Goal: Check status: Check status

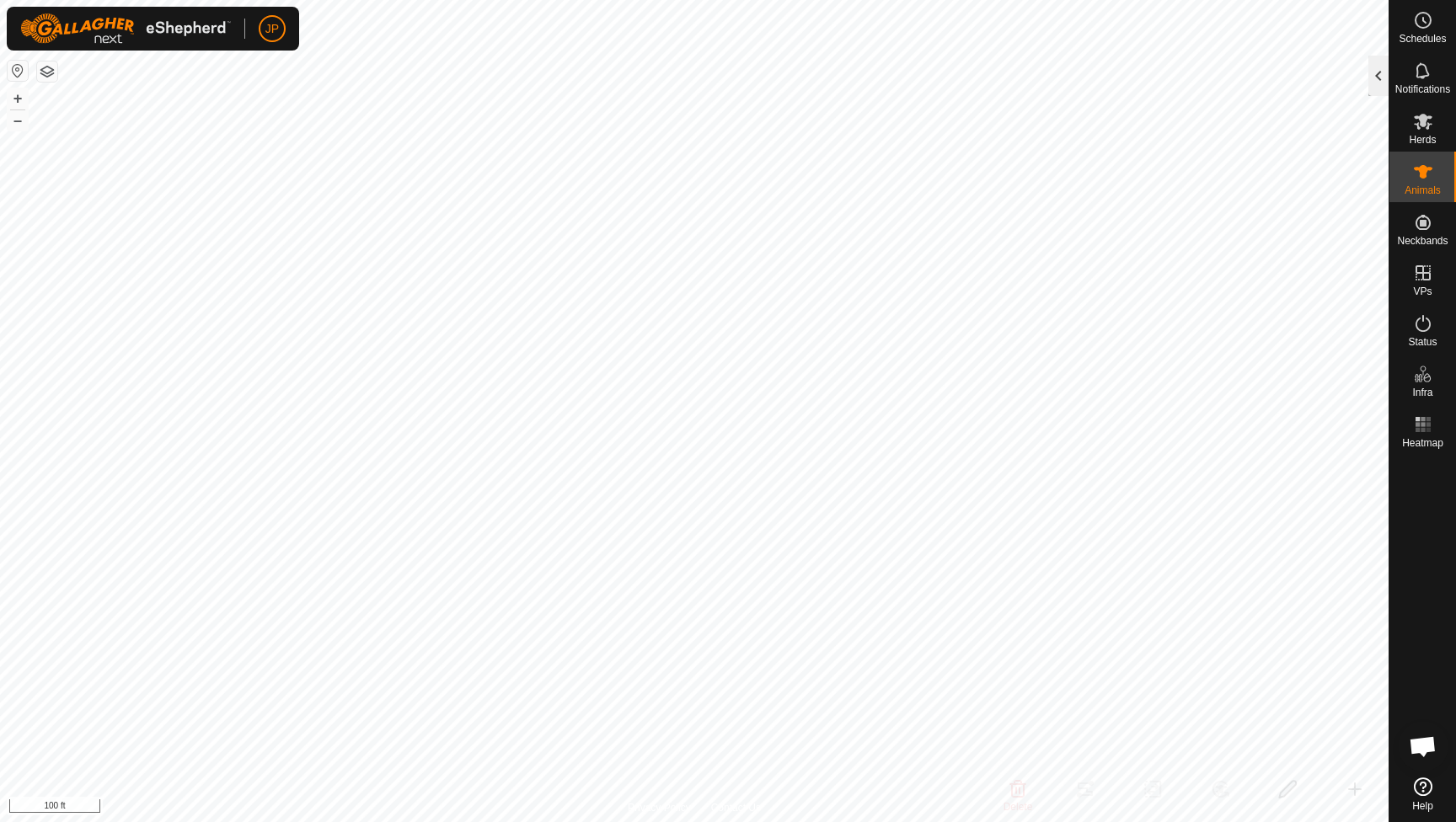
click at [1369, 64] on div at bounding box center [1378, 75] width 20 height 40
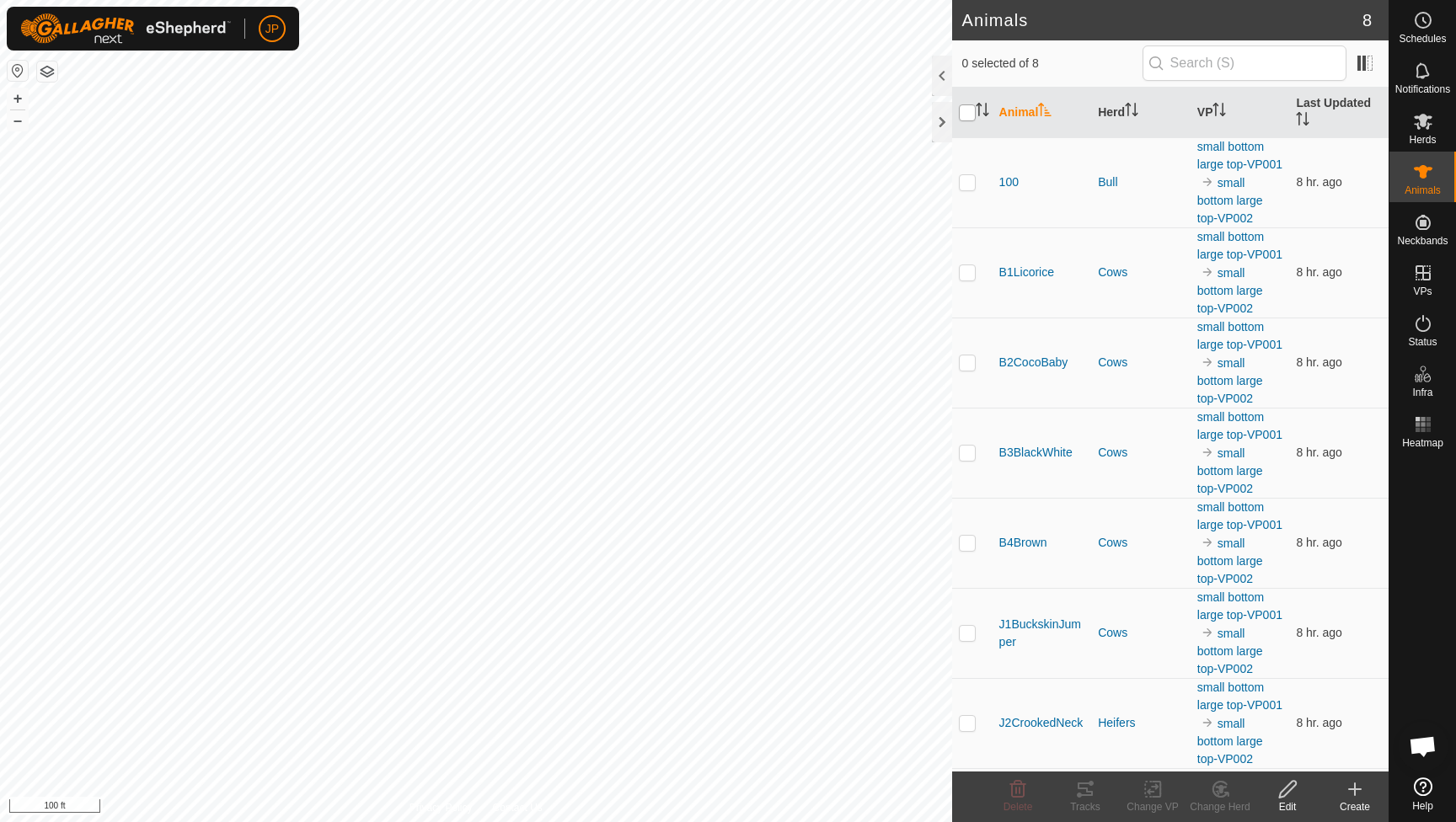
click at [968, 112] on input "checkbox" at bounding box center [966, 112] width 17 height 17
checkbox input "true"
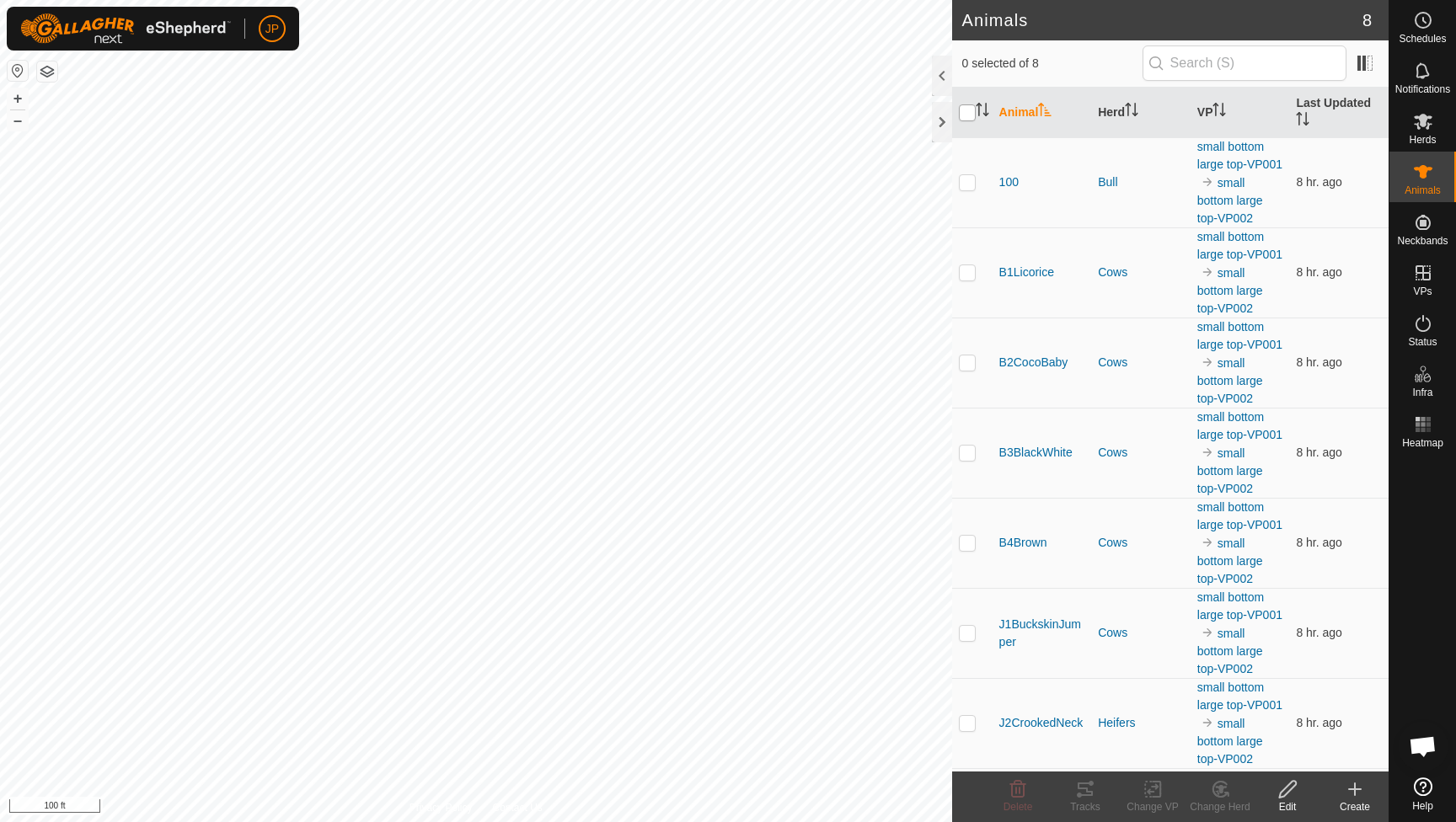
checkbox input "true"
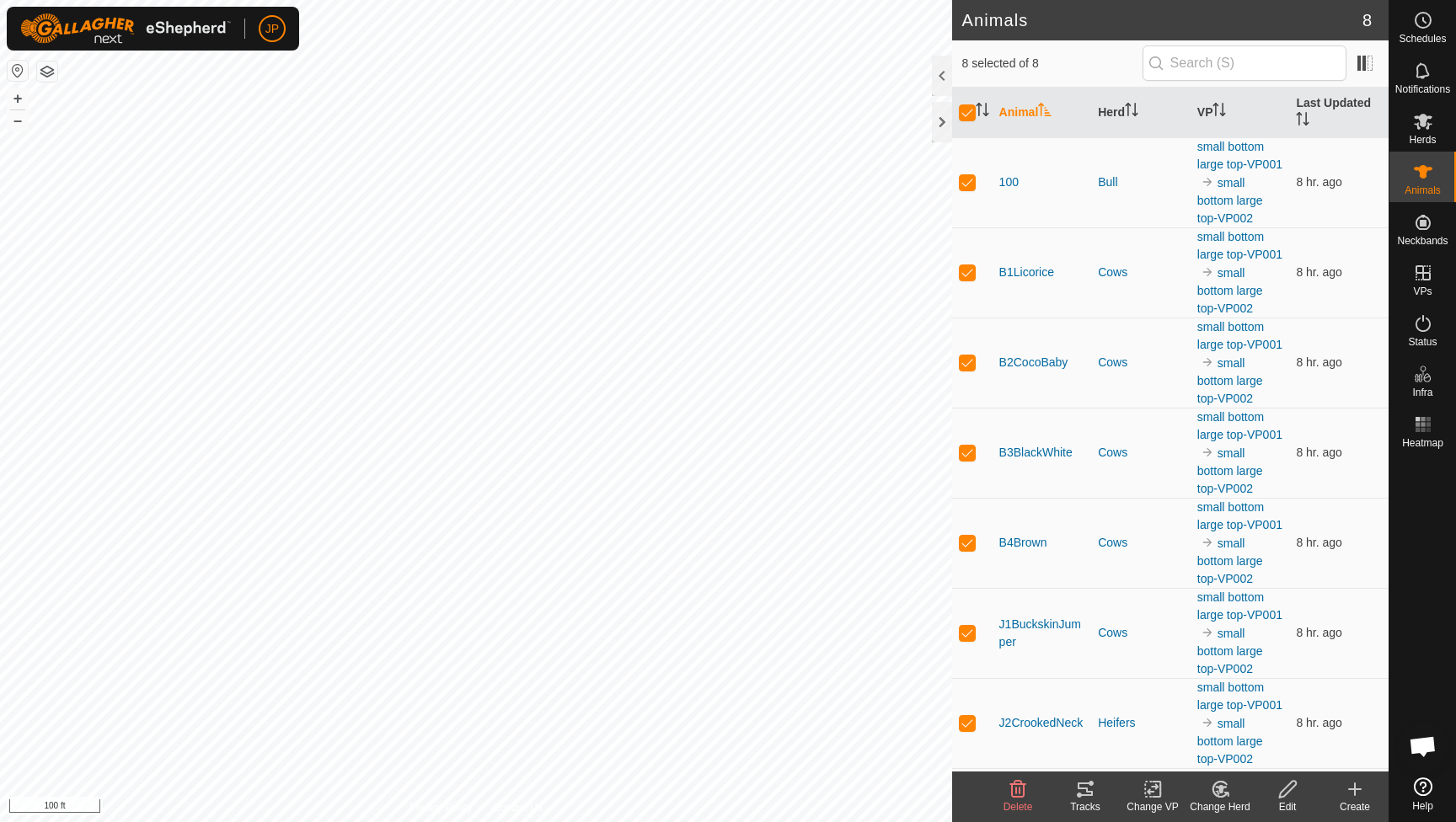
click at [1080, 791] on icon at bounding box center [1085, 788] width 20 height 20
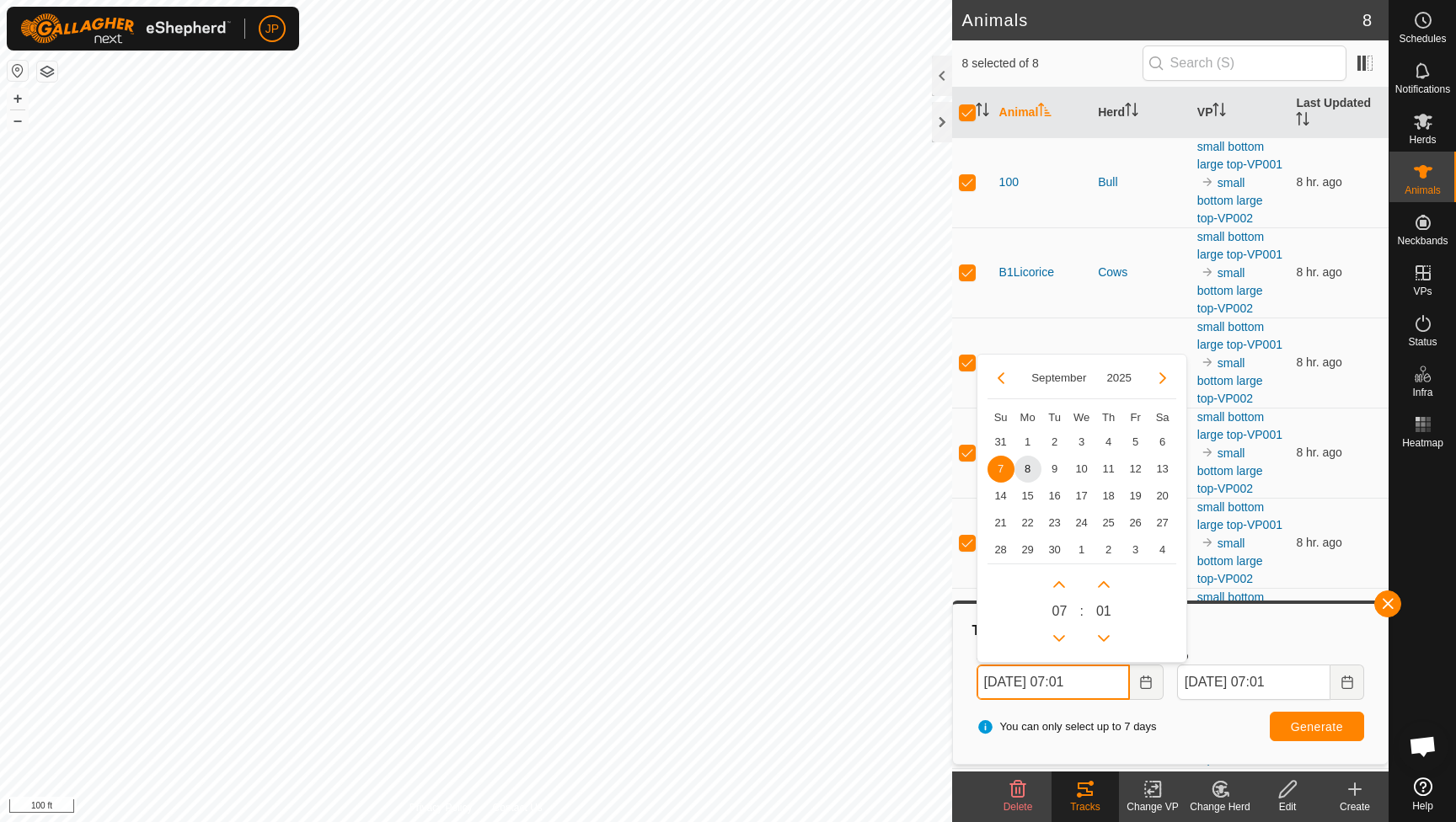
drag, startPoint x: 1101, startPoint y: 684, endPoint x: 1070, endPoint y: 684, distance: 31.0
click at [1070, 684] on input "[DATE] 07:01" at bounding box center [1052, 682] width 153 height 36
type input "[DATE] 1400"
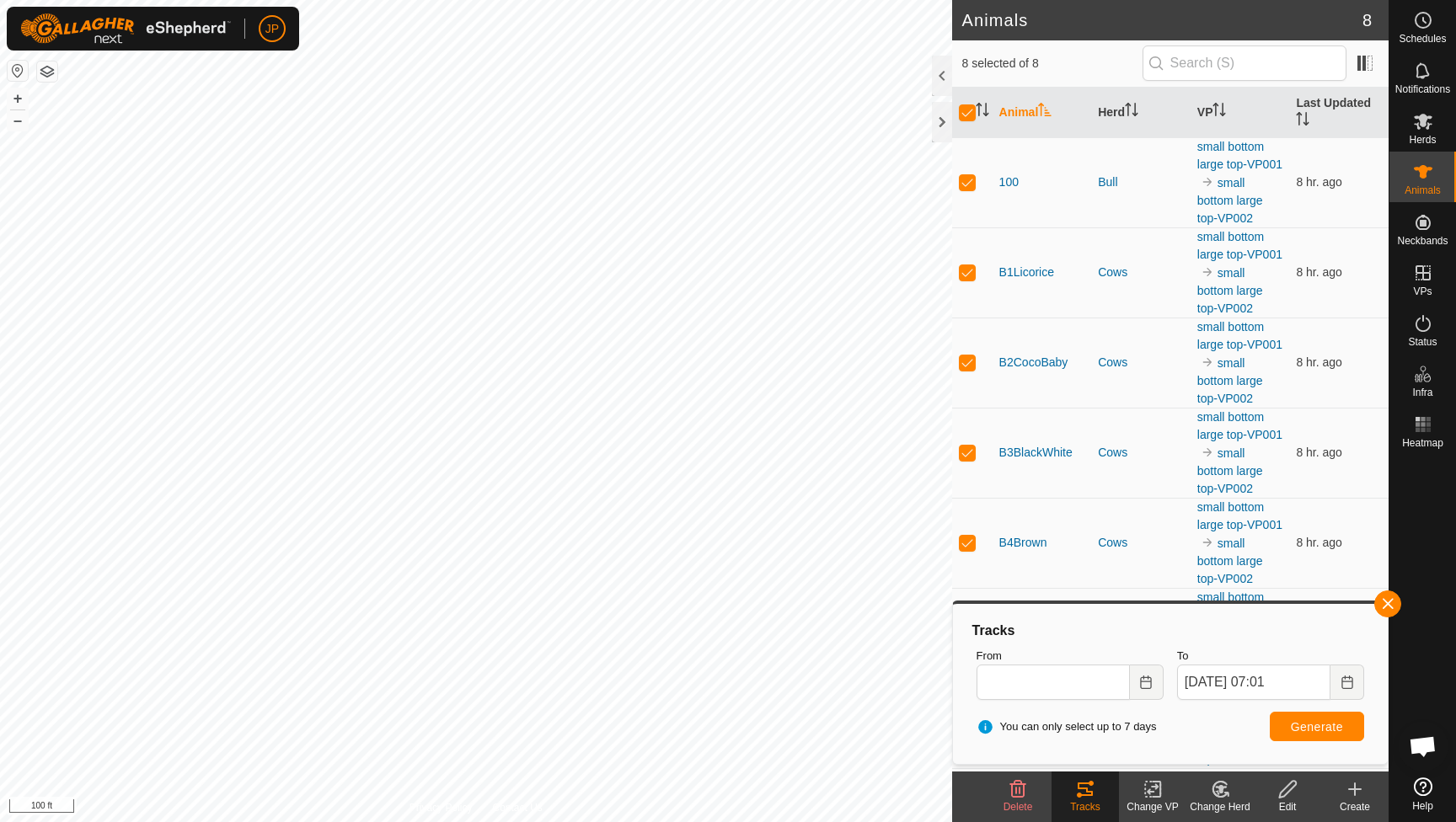
click at [1342, 727] on span "Generate" at bounding box center [1316, 727] width 52 height 14
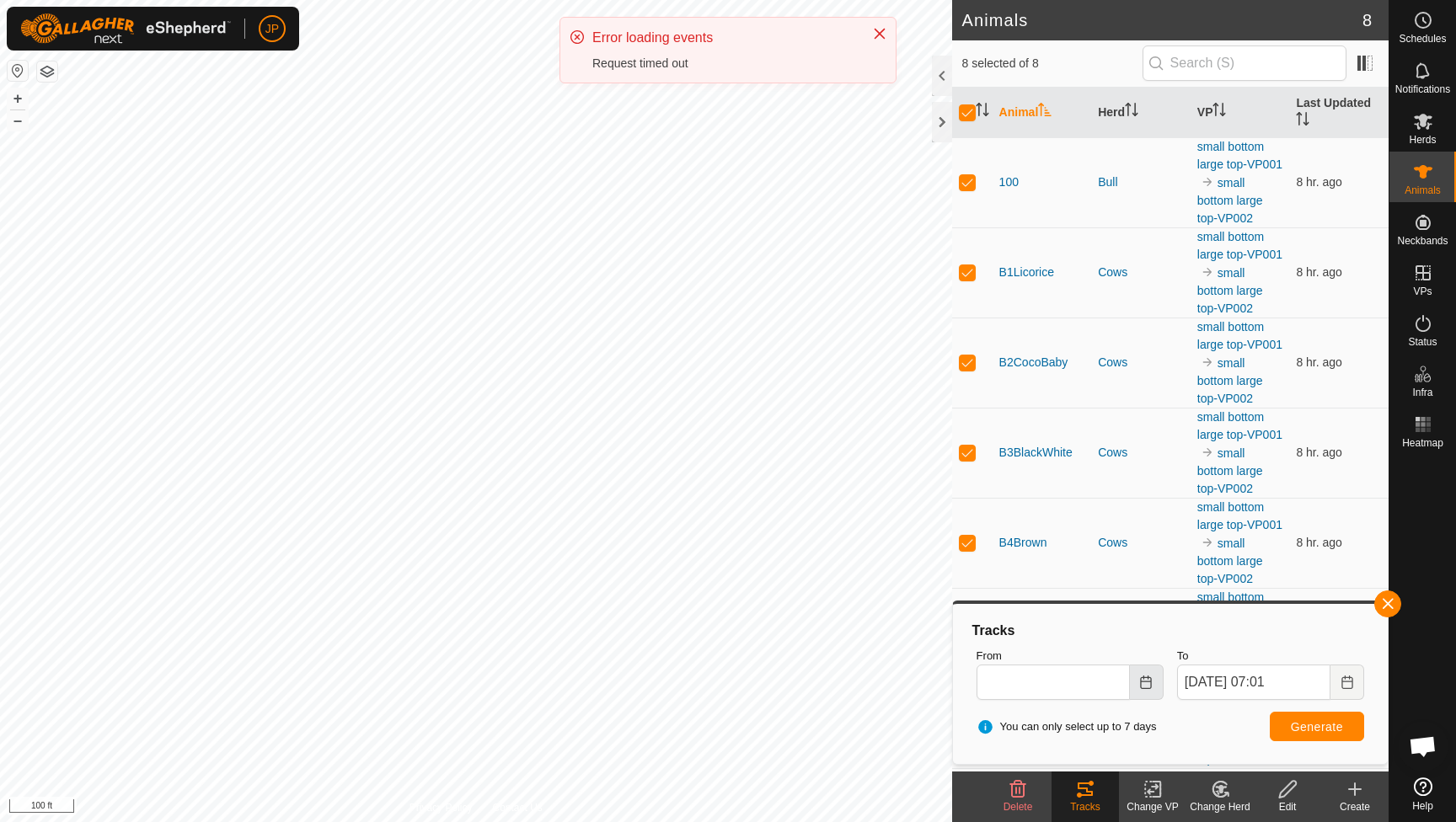
click at [1151, 683] on icon "Choose Date" at bounding box center [1146, 682] width 11 height 14
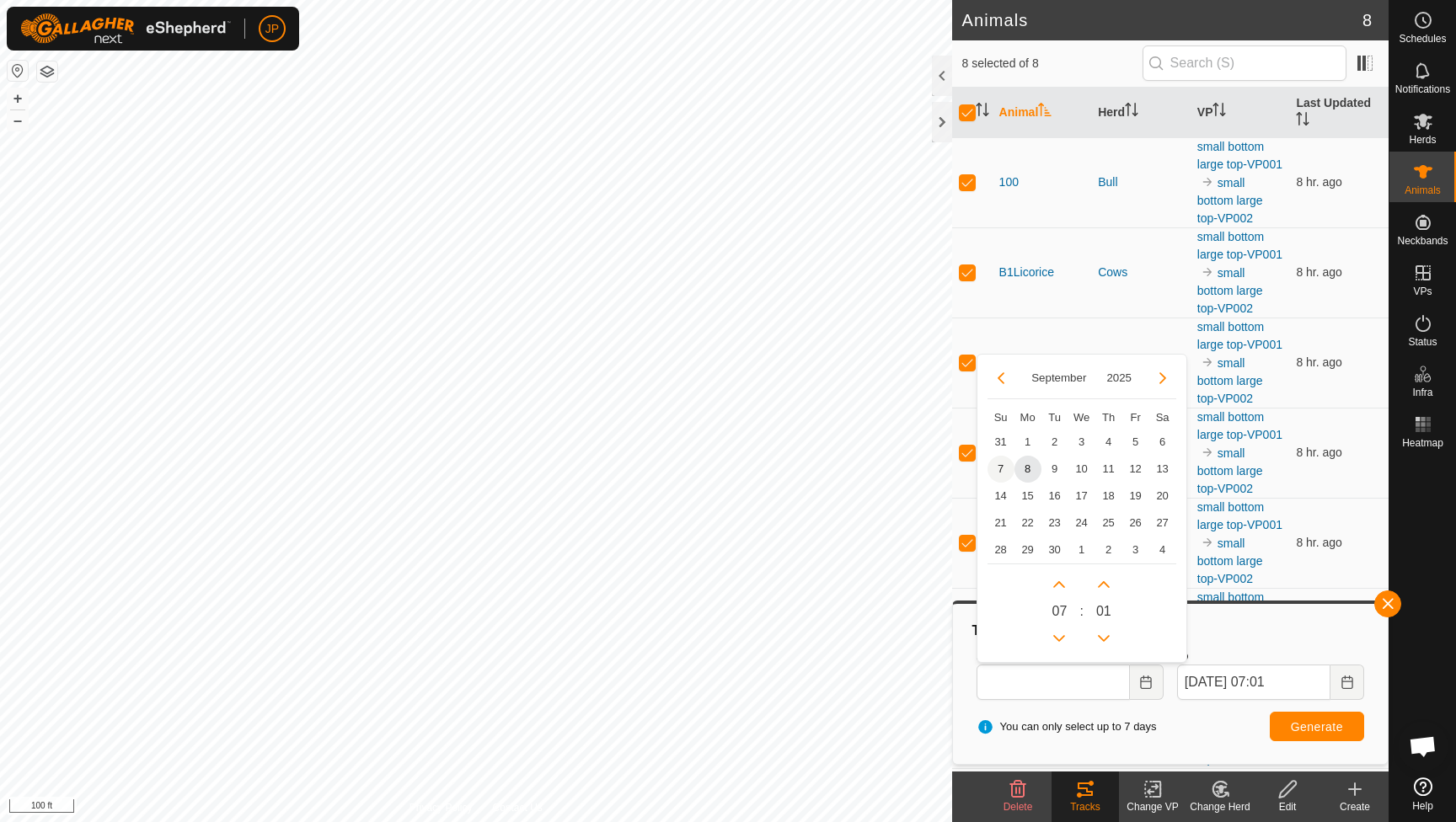
click at [1007, 465] on span "7" at bounding box center [1000, 469] width 27 height 27
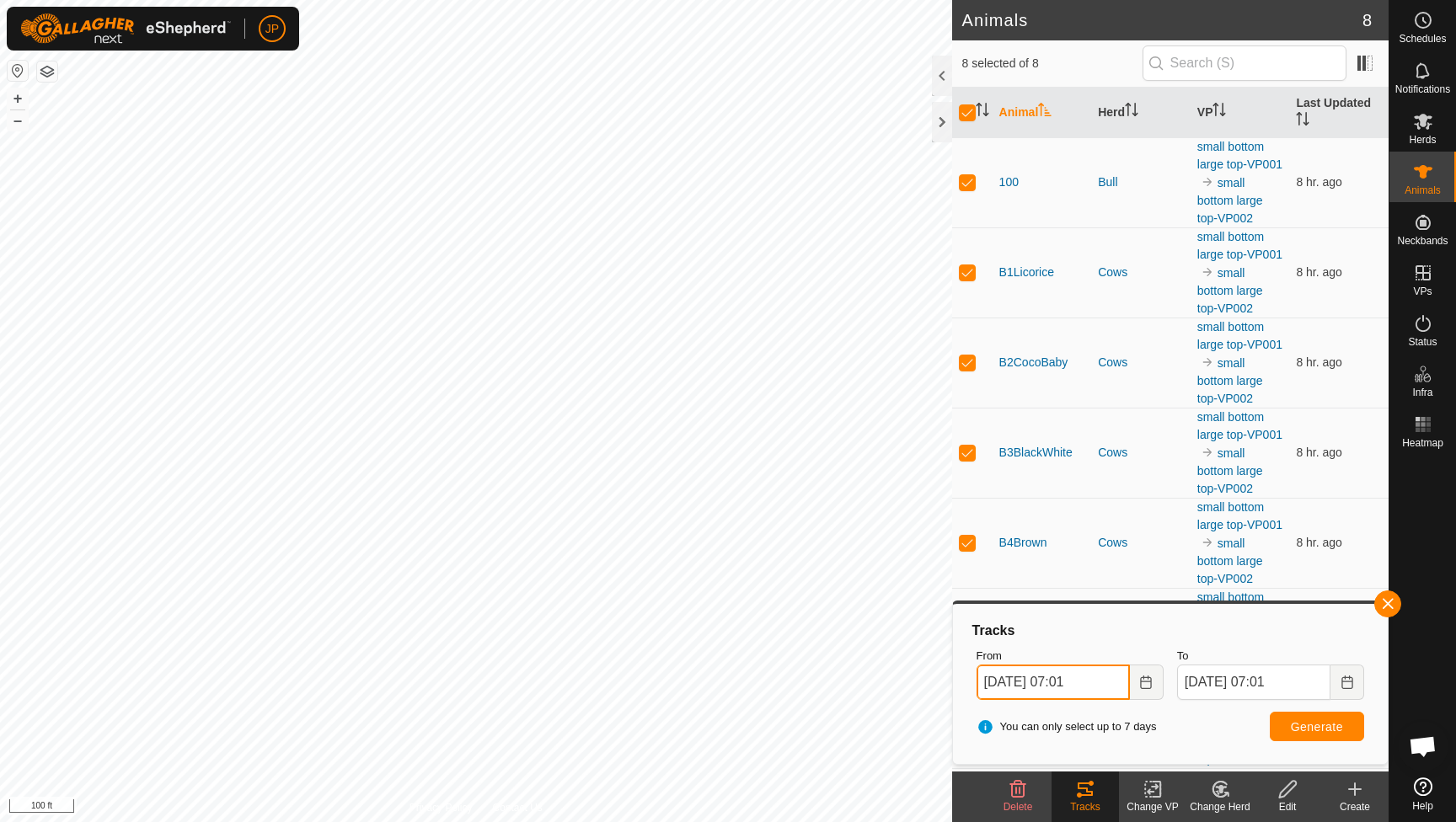
drag, startPoint x: 1104, startPoint y: 679, endPoint x: 1070, endPoint y: 679, distance: 34.0
click at [1070, 679] on input "[DATE] 07:01" at bounding box center [1052, 682] width 153 height 36
click at [1312, 727] on span "Generate" at bounding box center [1316, 727] width 52 height 14
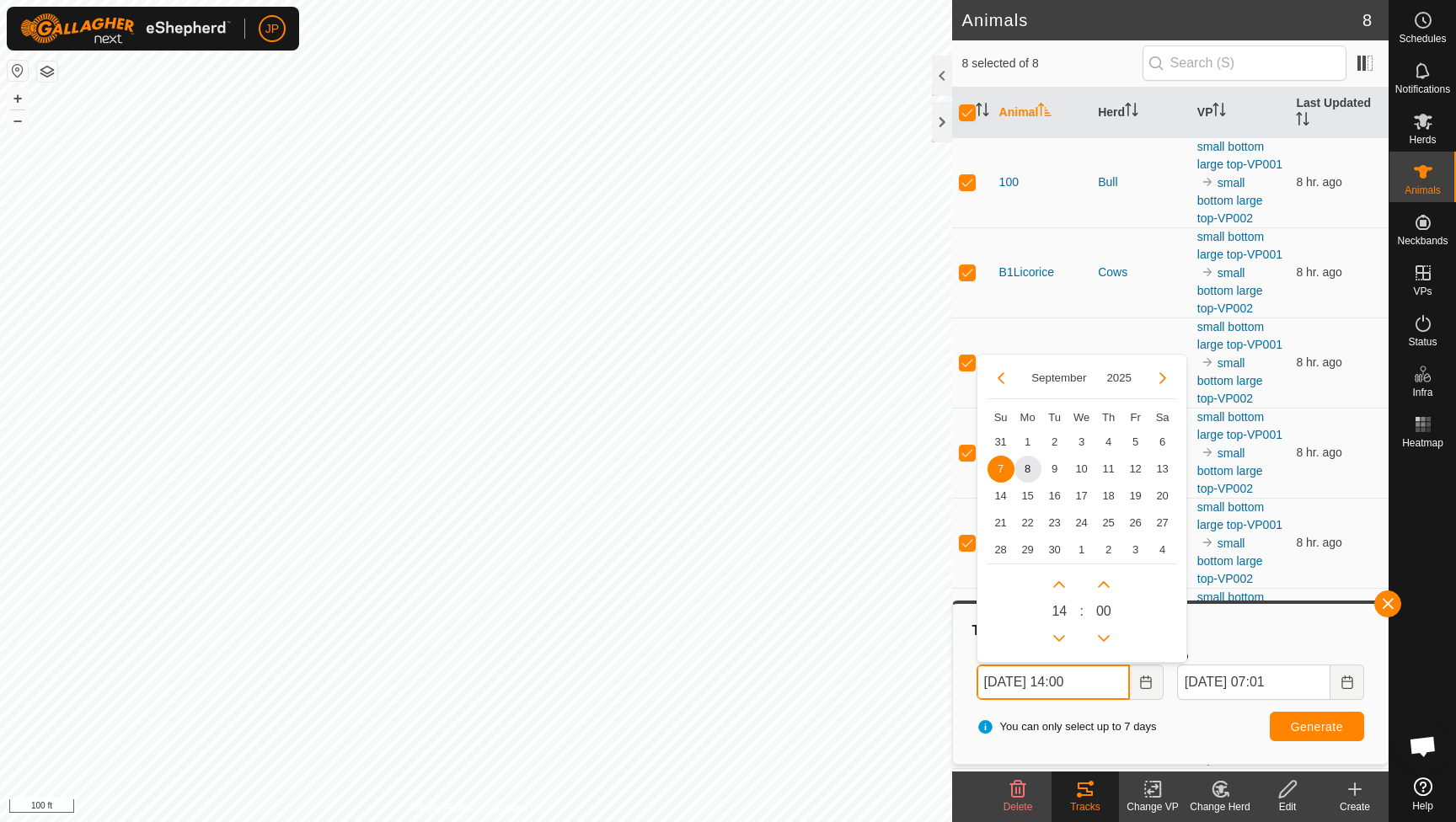
click at [1073, 675] on input "[DATE] 14:00" at bounding box center [1052, 682] width 153 height 36
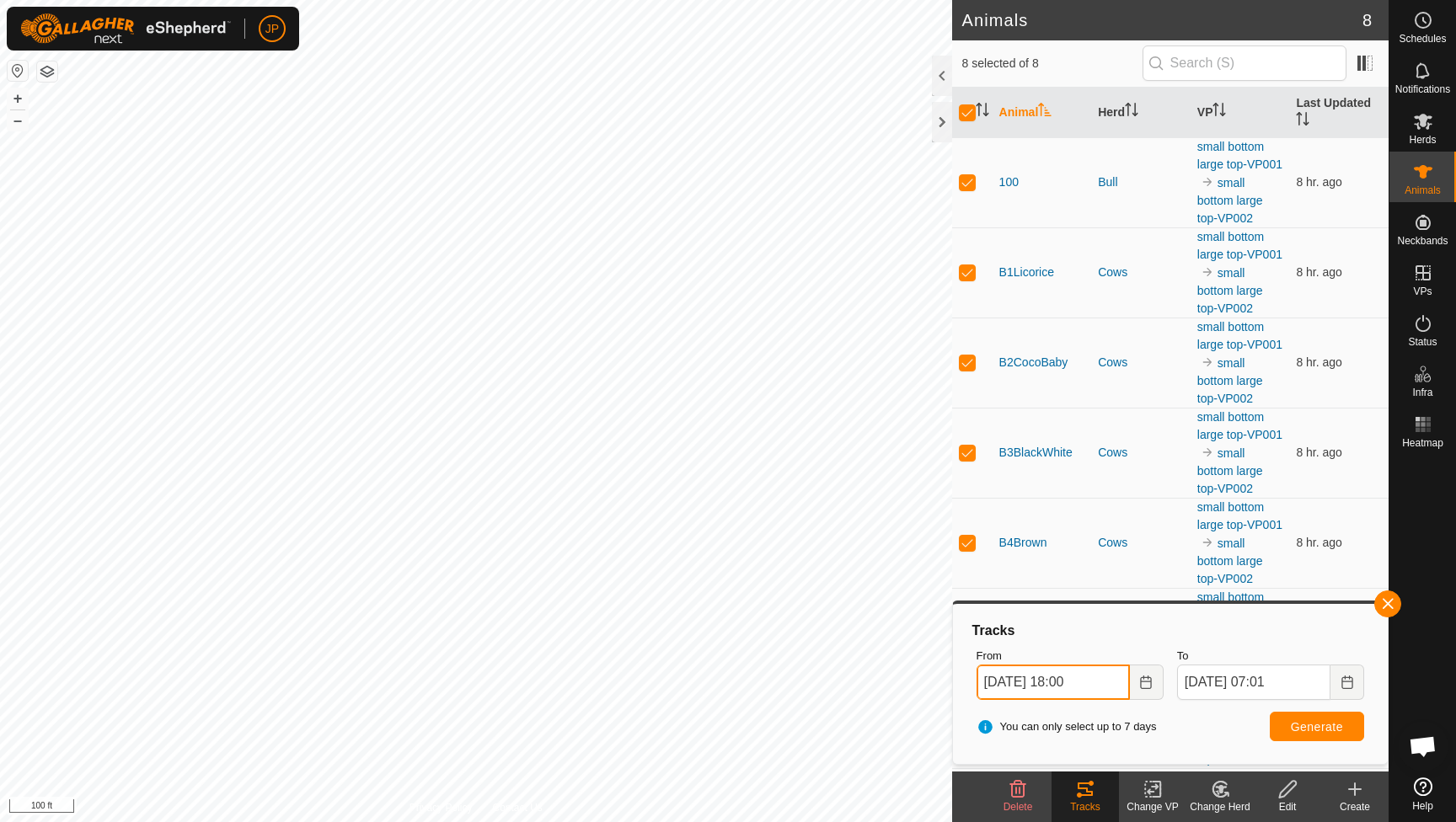
type input "[DATE] 18:00"
click at [1300, 732] on button "Generate" at bounding box center [1317, 726] width 95 height 30
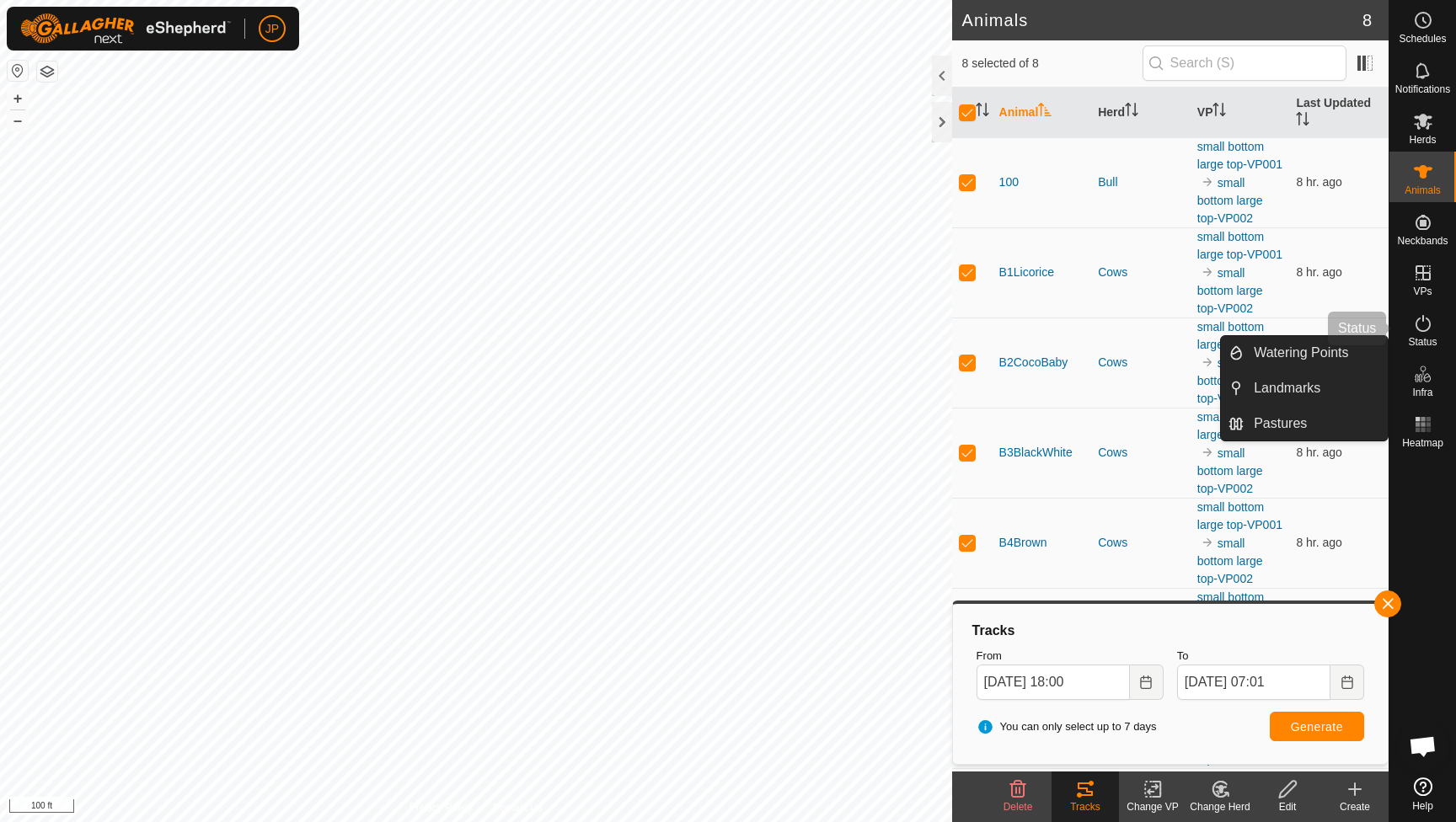
click at [1425, 333] on icon at bounding box center [1422, 323] width 20 height 20
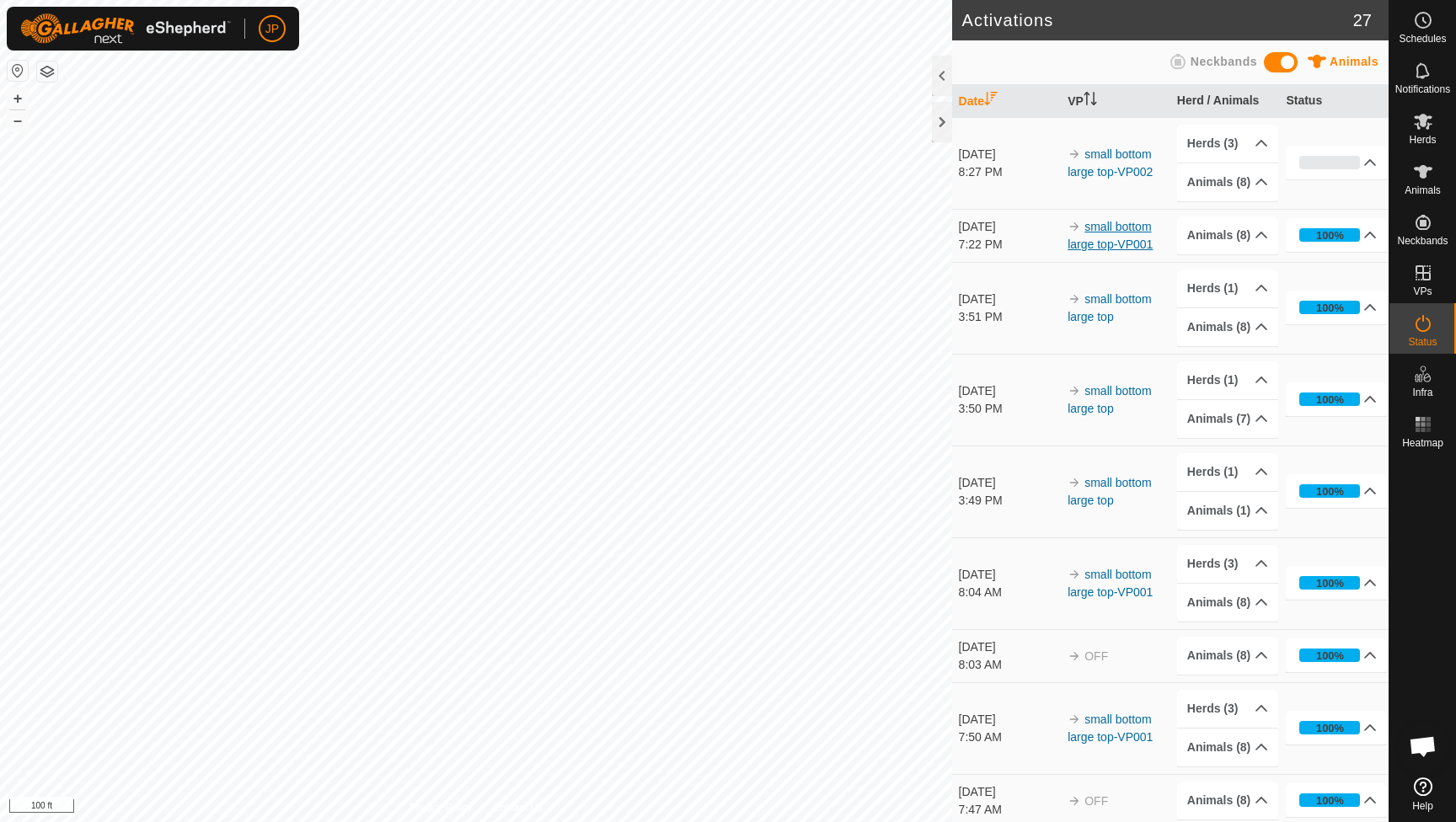
click at [1084, 247] on link "small bottom large top-VP001" at bounding box center [1110, 236] width 85 height 32
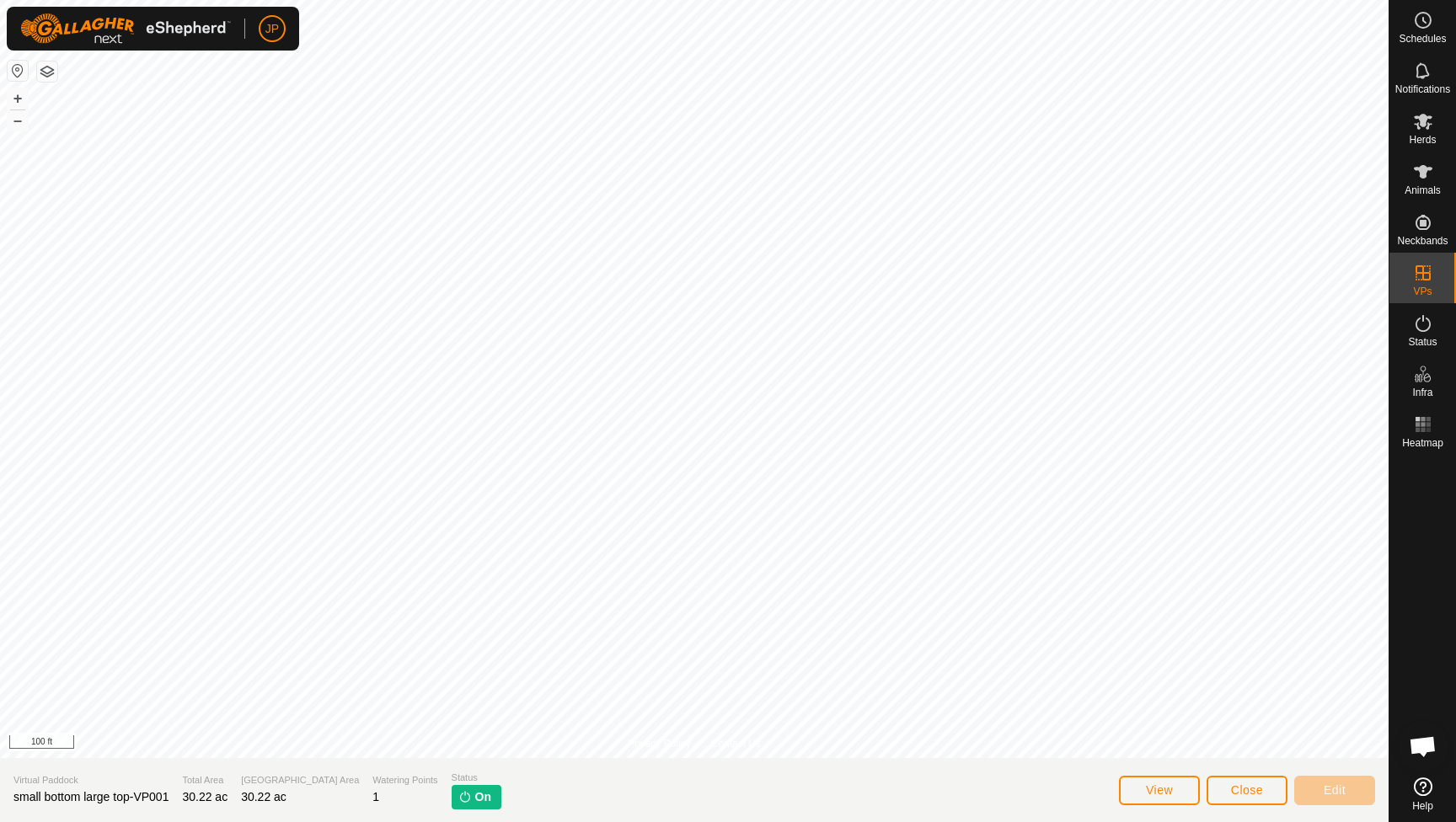
click at [1250, 784] on span "Close" at bounding box center [1247, 790] width 32 height 14
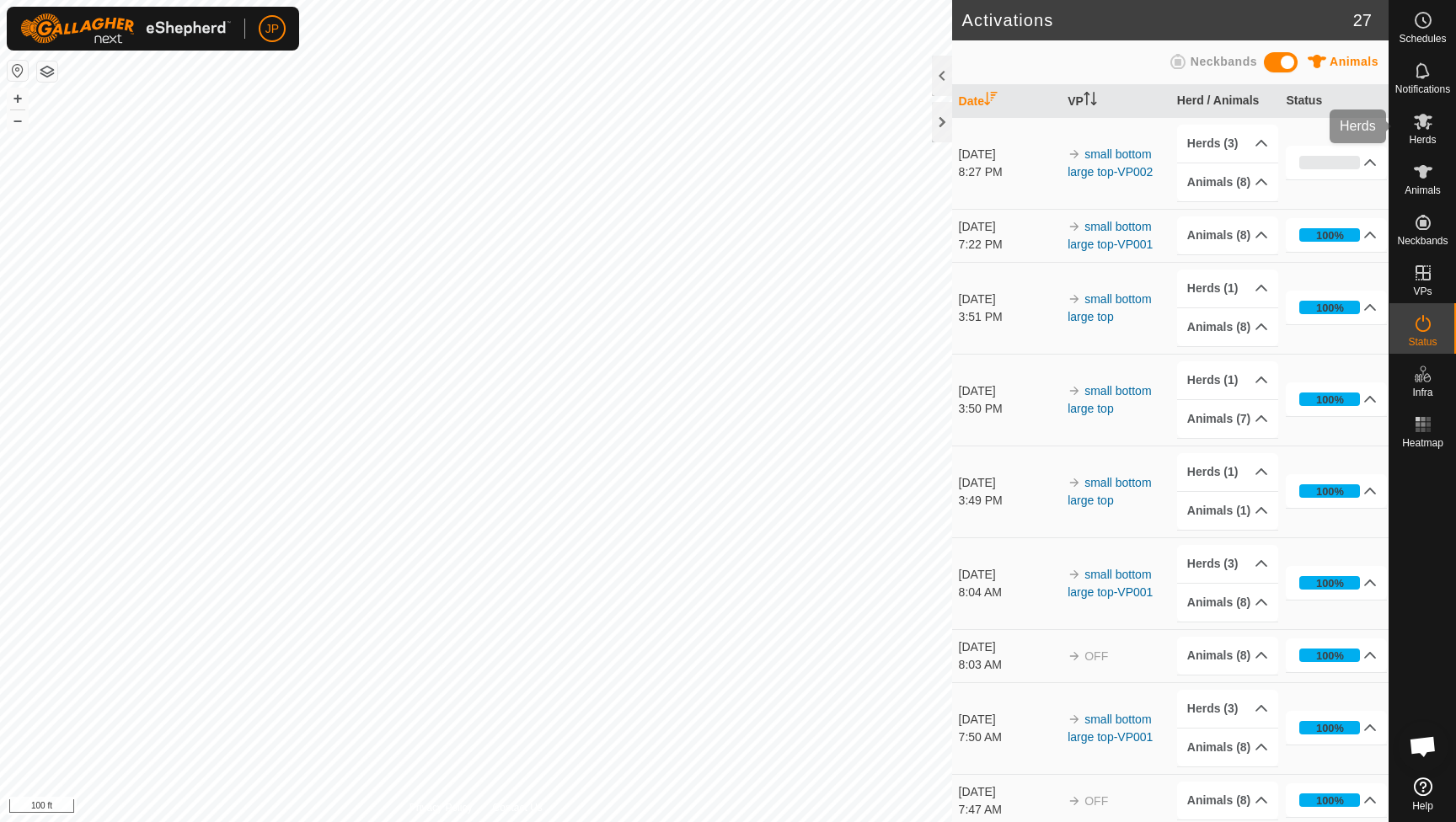
click at [1424, 128] on icon at bounding box center [1422, 121] width 20 height 20
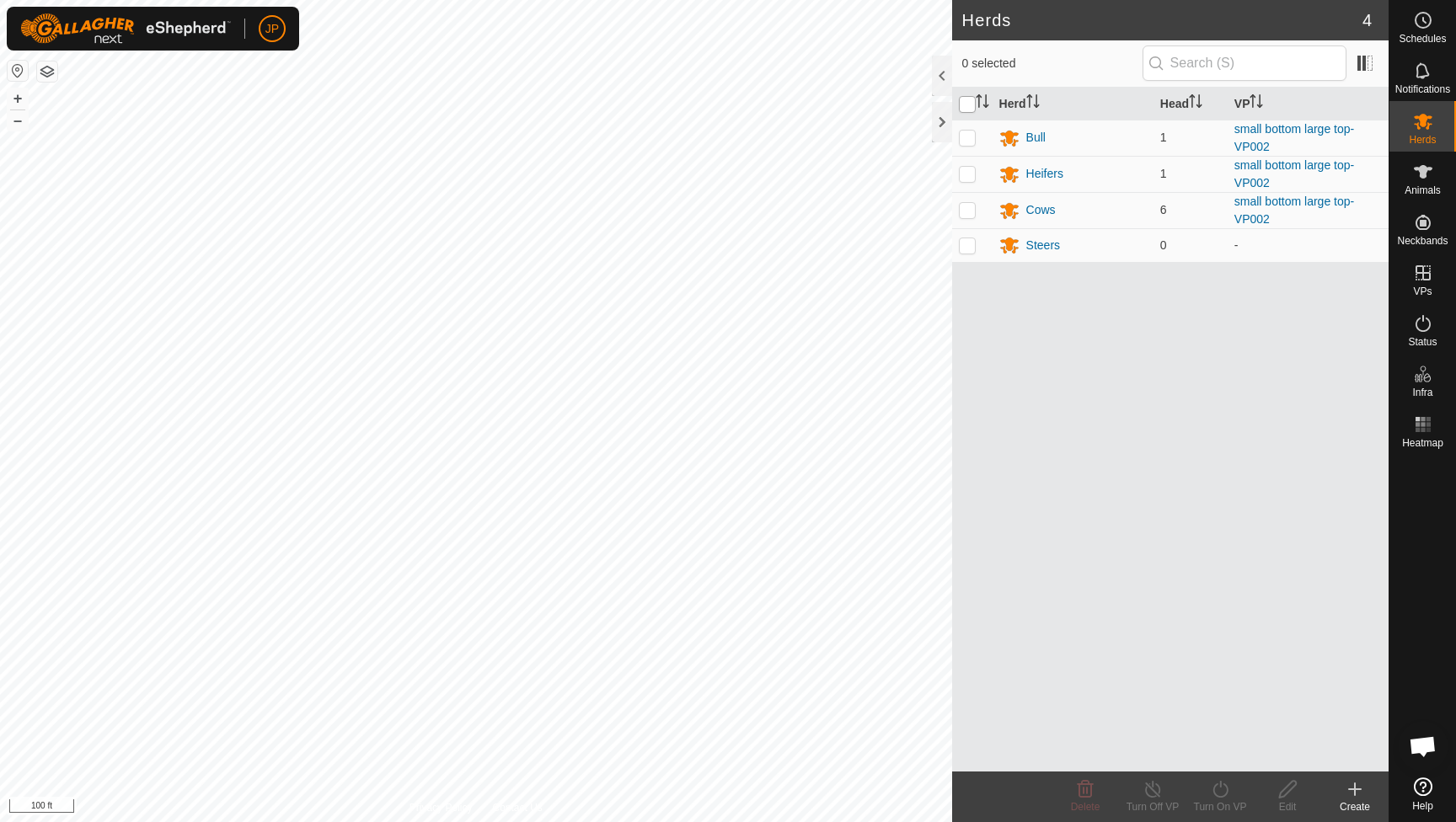
click at [972, 106] on input "checkbox" at bounding box center [966, 104] width 17 height 17
checkbox input "true"
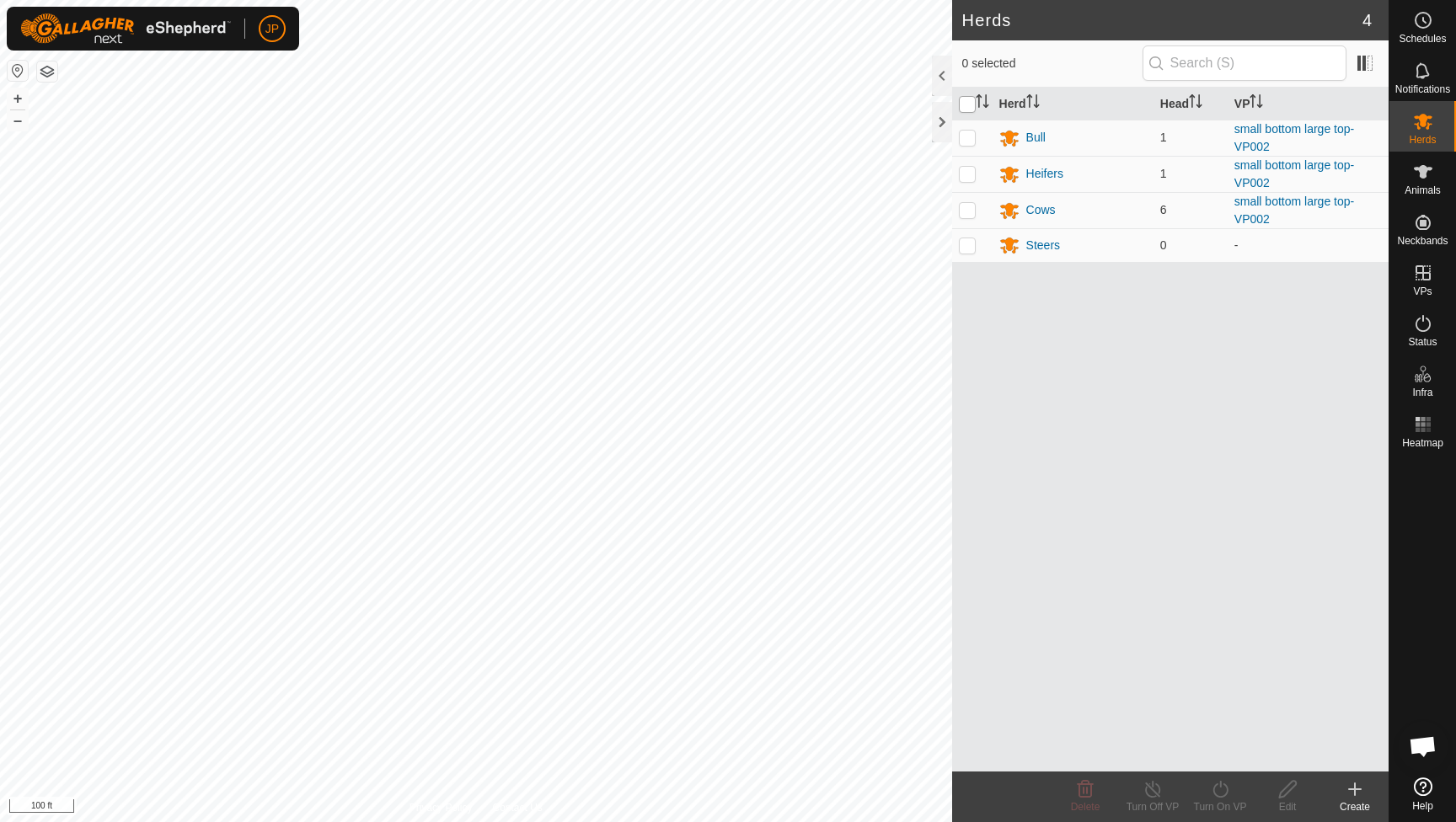
checkbox input "true"
click at [1418, 184] on es-animals-svg-icon at bounding box center [1422, 171] width 31 height 27
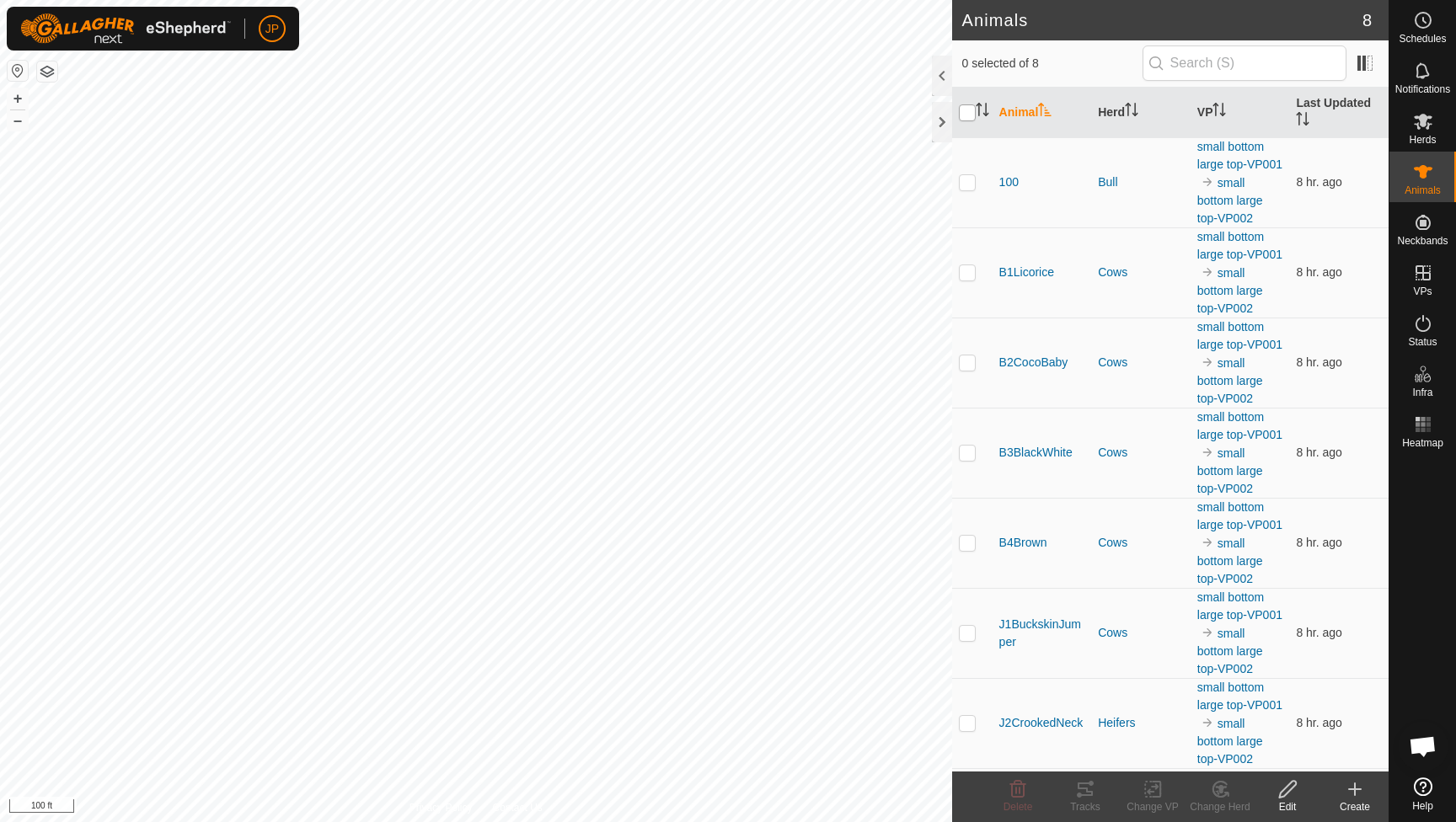
click at [968, 111] on input "checkbox" at bounding box center [966, 112] width 17 height 17
checkbox input "true"
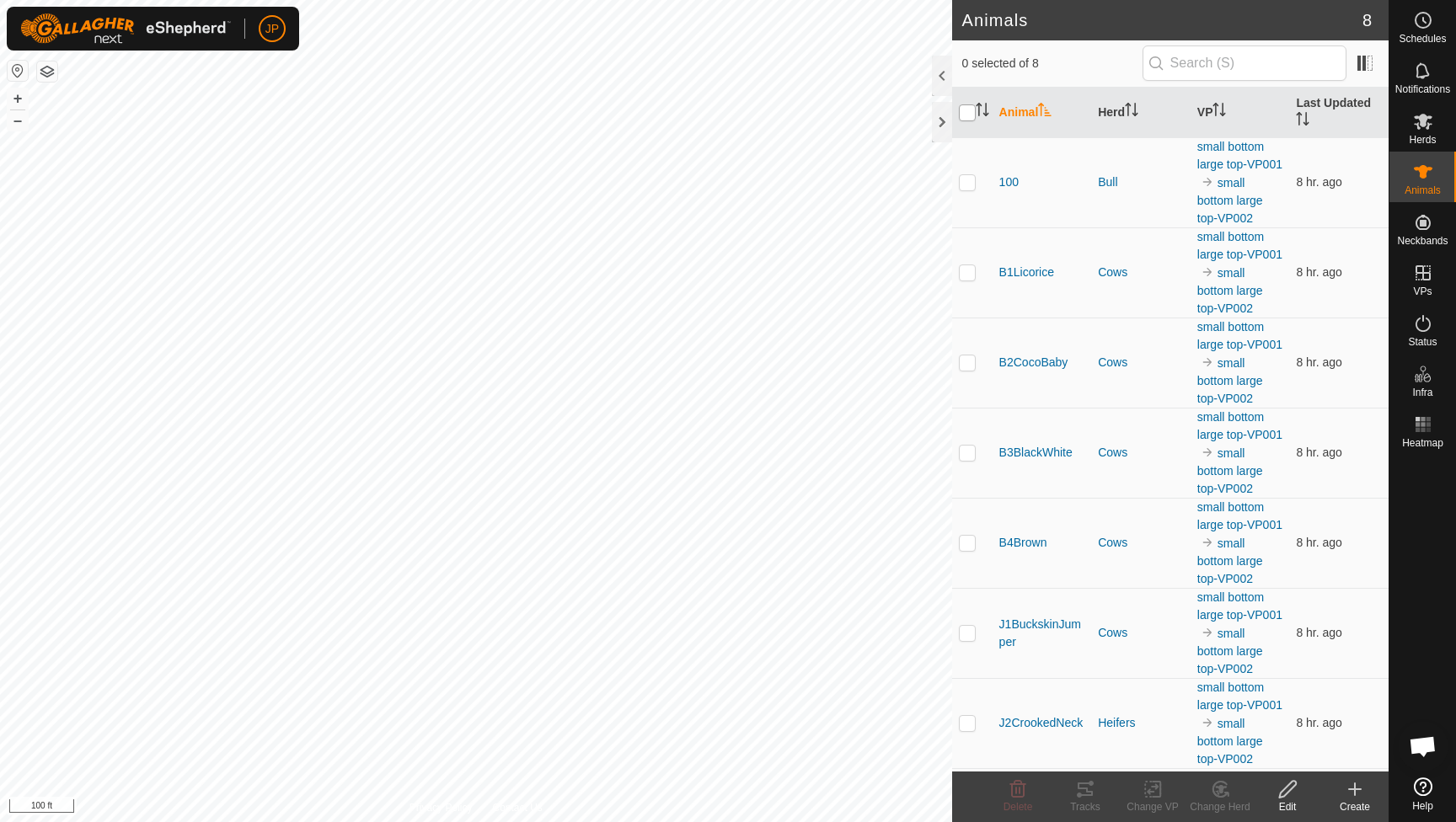
checkbox input "true"
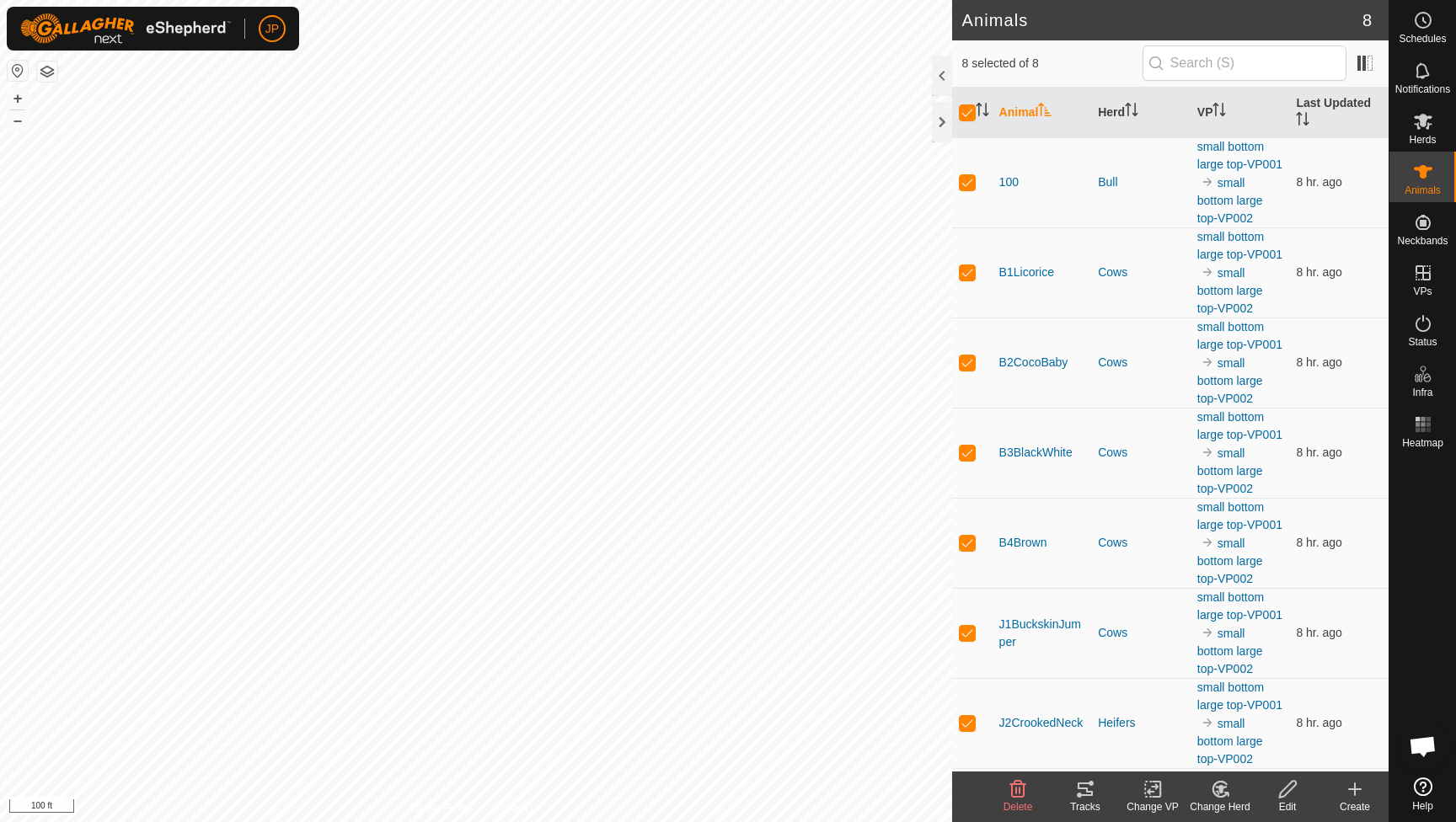
click at [1086, 790] on icon at bounding box center [1085, 789] width 15 height 14
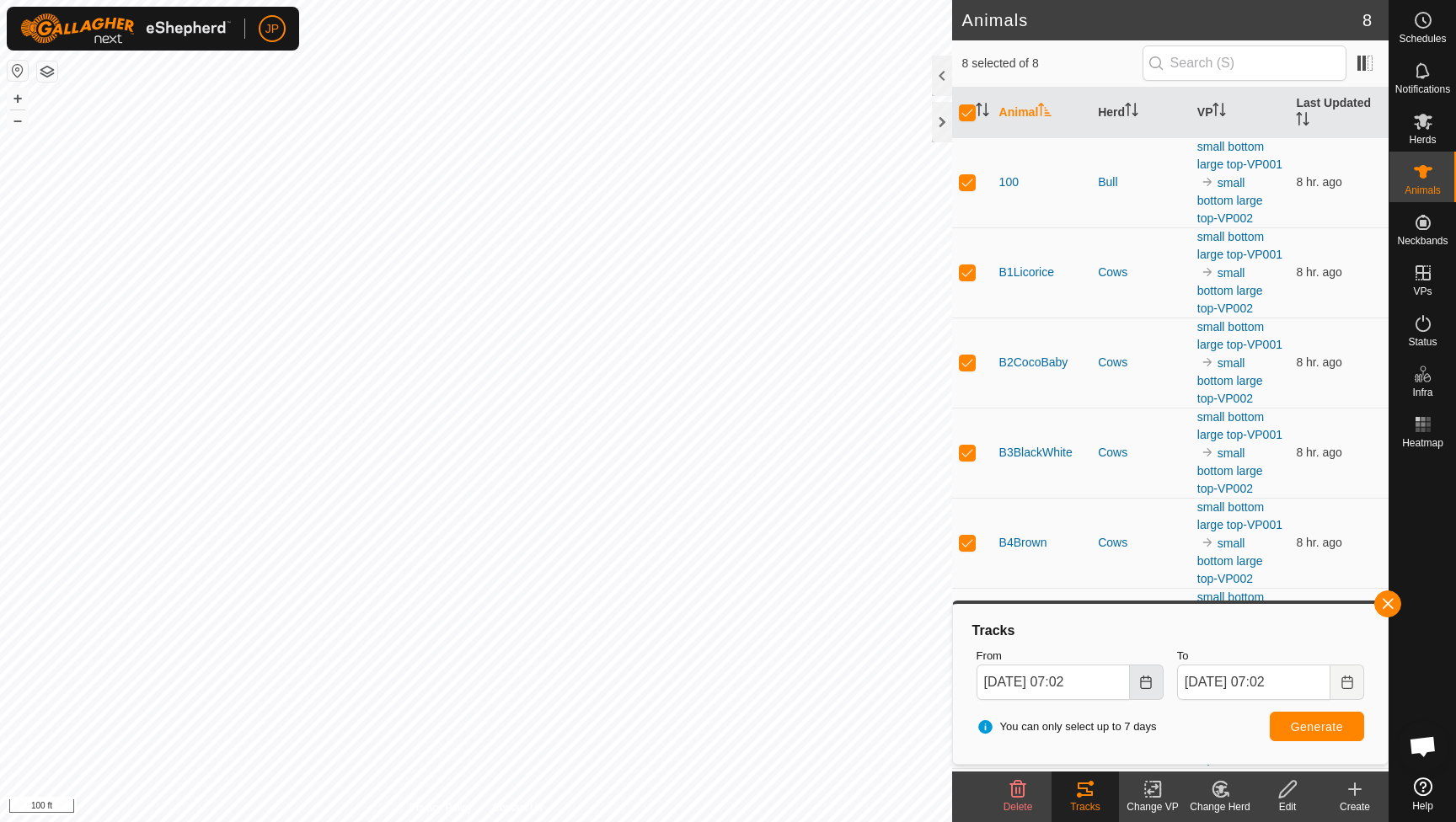
click at [1142, 682] on icon "Choose Date" at bounding box center [1146, 682] width 14 height 14
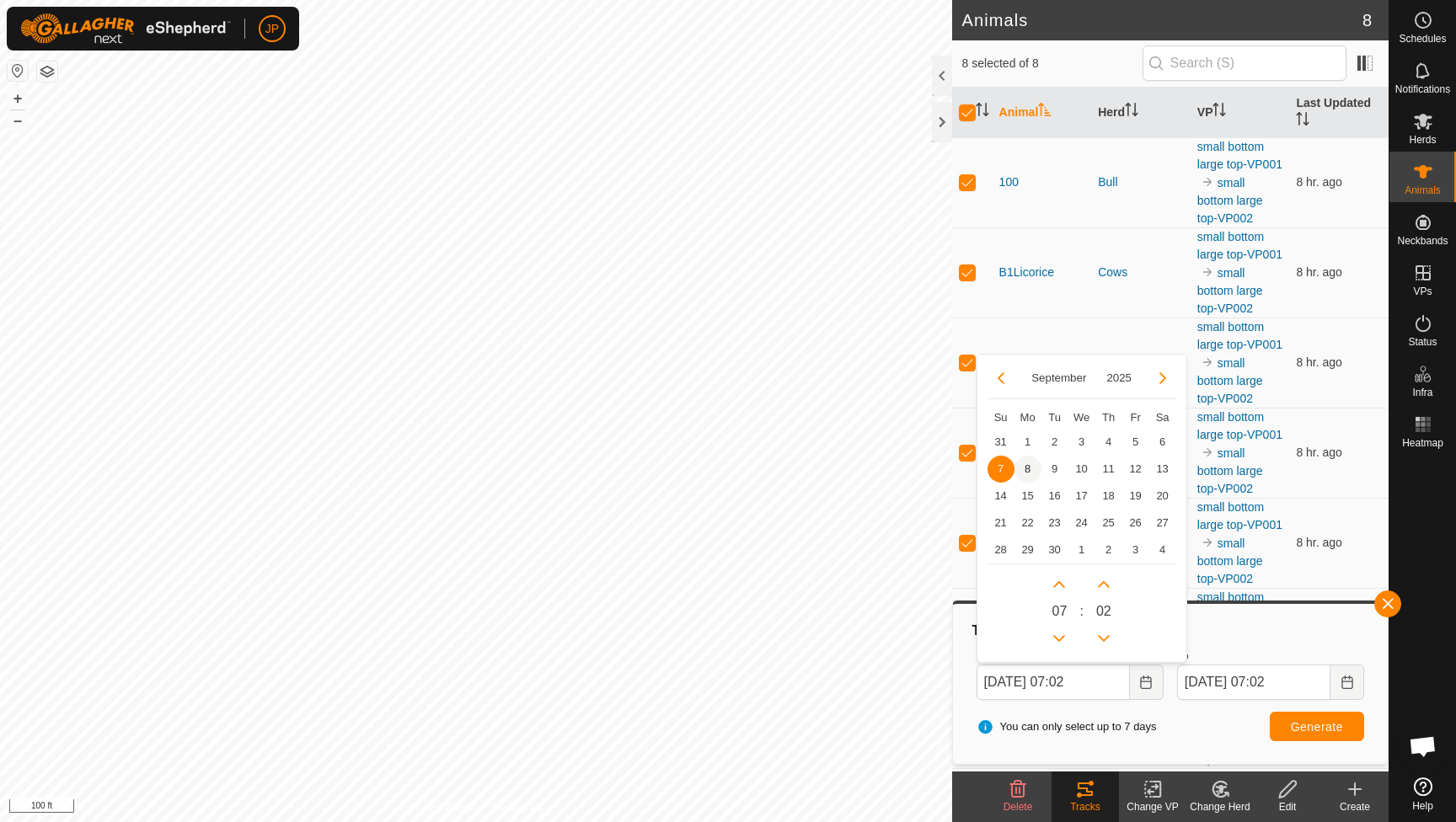
click at [1024, 461] on span "8" at bounding box center [1028, 469] width 27 height 27
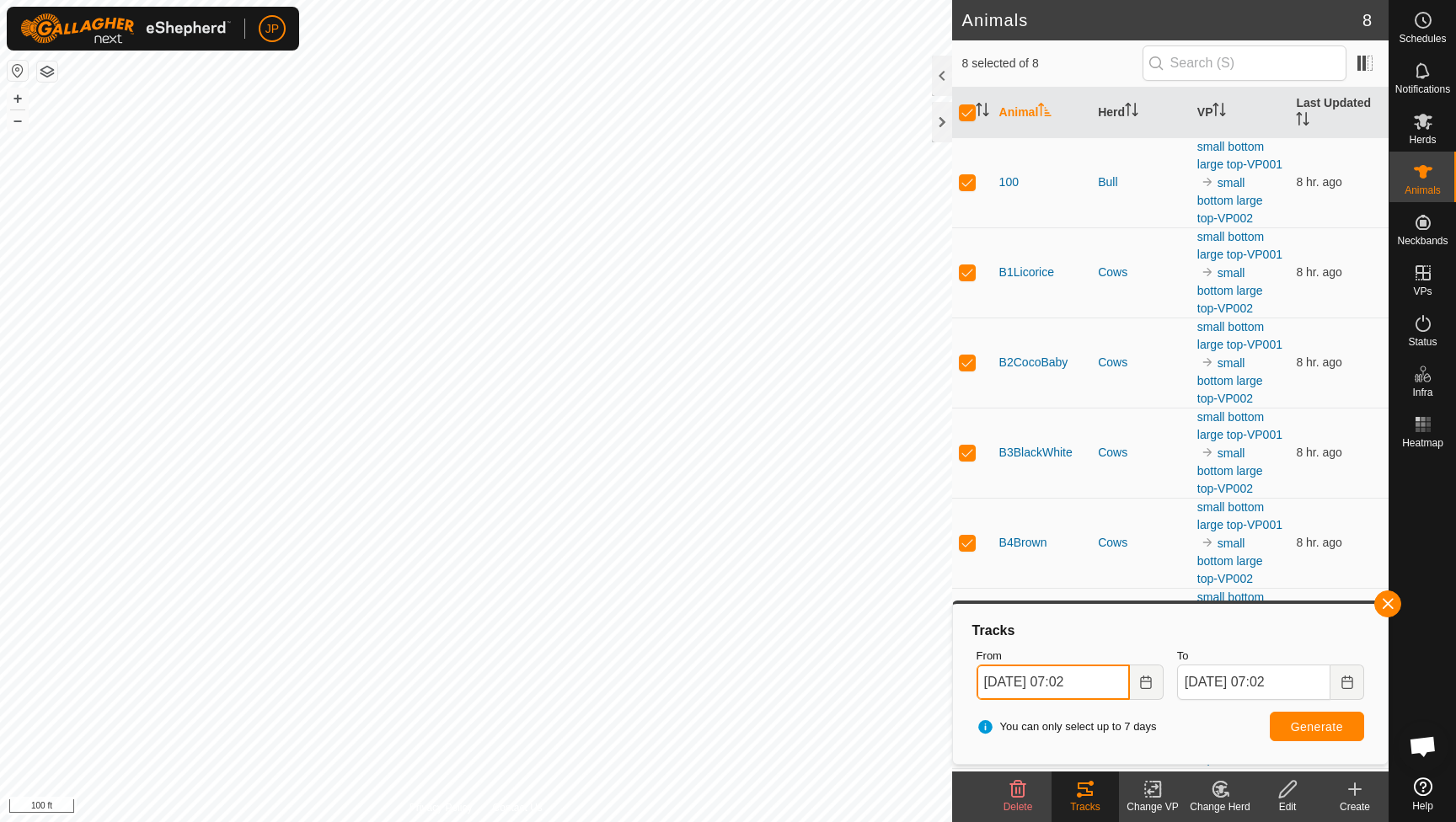
drag, startPoint x: 1101, startPoint y: 681, endPoint x: 1070, endPoint y: 680, distance: 31.0
click at [1070, 680] on input "[DATE] 07:02" at bounding box center [1052, 682] width 153 height 36
type input "[DATE] 01:00"
click at [1332, 727] on span "Generate" at bounding box center [1316, 727] width 52 height 14
